Goal: Check status

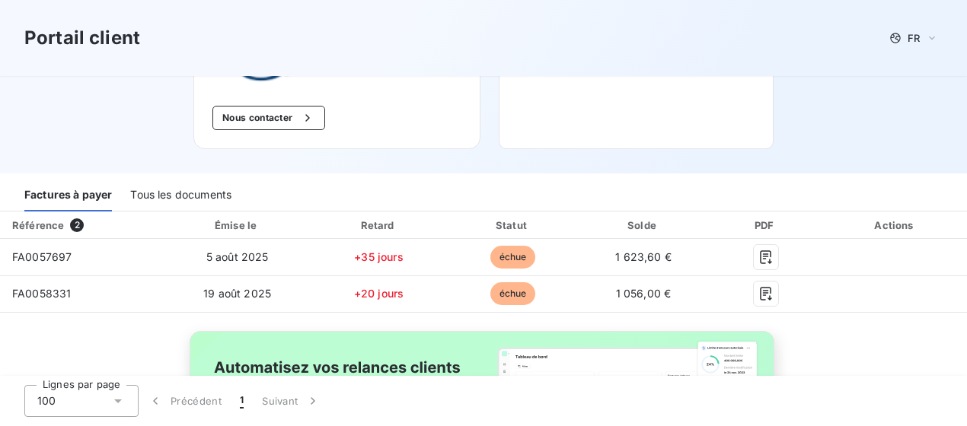
scroll to position [186, 0]
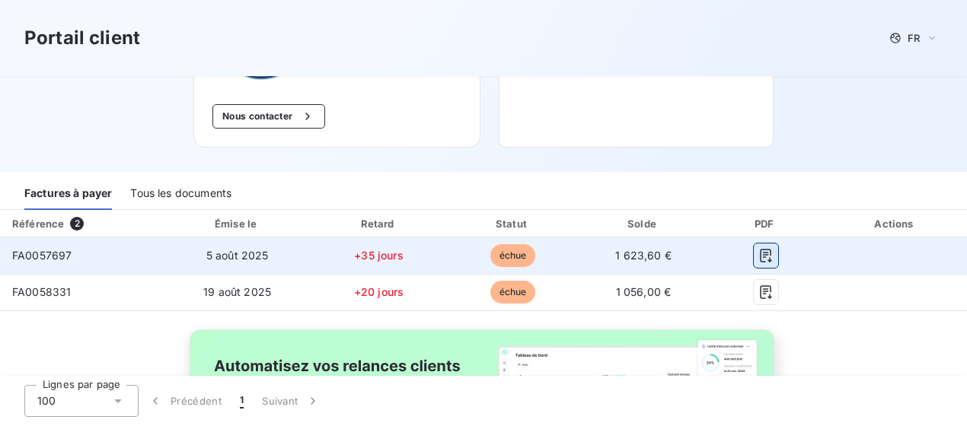
click at [763, 255] on icon "button" at bounding box center [765, 255] width 15 height 15
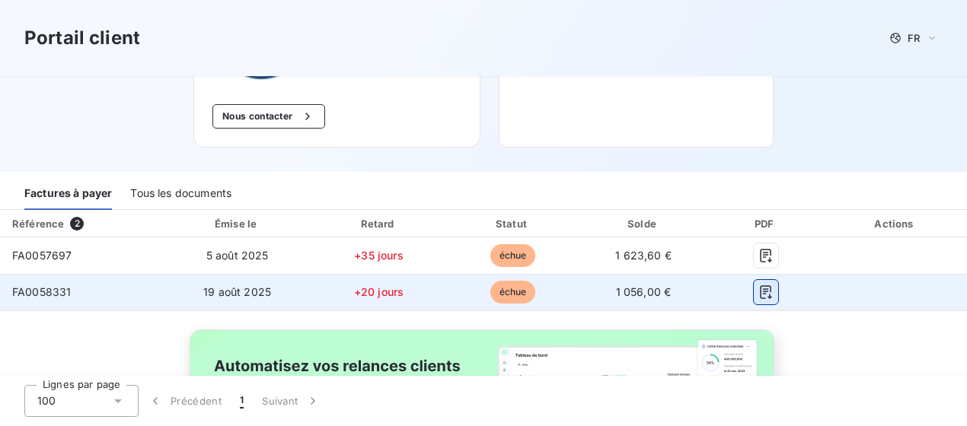
click at [760, 291] on icon "button" at bounding box center [765, 292] width 11 height 14
